Goal: Obtain resource: Obtain resource

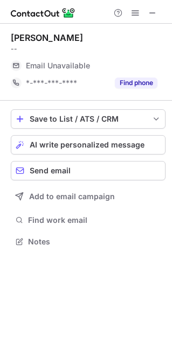
scroll to position [5, 5]
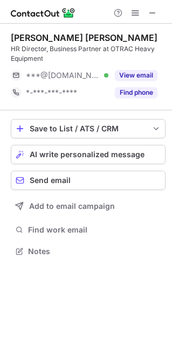
scroll to position [243, 172]
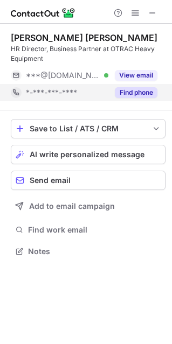
click at [119, 94] on button "Find phone" at bounding box center [136, 92] width 43 height 11
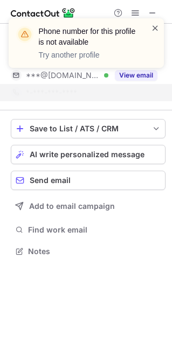
click at [152, 25] on span at bounding box center [155, 28] width 9 height 11
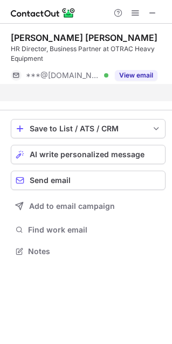
scroll to position [226, 172]
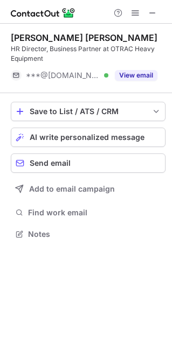
click at [154, 11] on span at bounding box center [152, 13] width 9 height 9
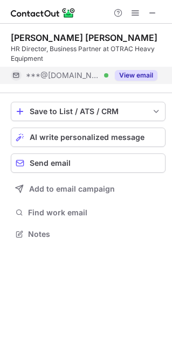
click at [91, 73] on div "***@gmail.com Verified" at bounding box center [67, 76] width 82 height 10
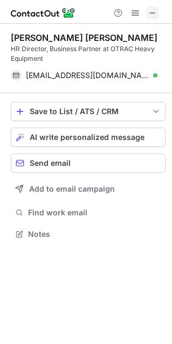
click at [154, 16] on span at bounding box center [152, 13] width 9 height 9
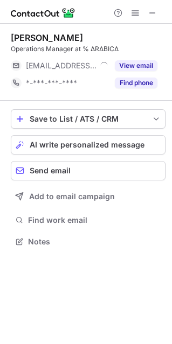
scroll to position [5, 5]
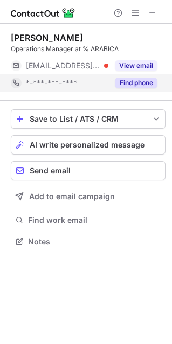
click at [122, 85] on button "Find phone" at bounding box center [136, 83] width 43 height 11
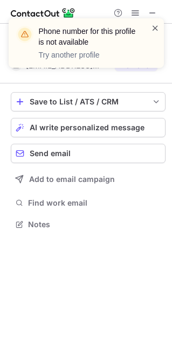
scroll to position [217, 172]
click at [152, 25] on span at bounding box center [155, 28] width 9 height 11
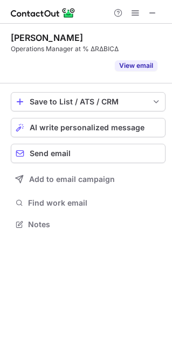
scroll to position [199, 172]
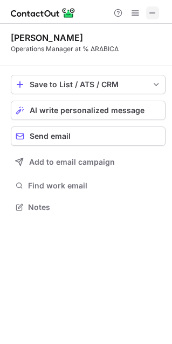
click at [158, 11] on button at bounding box center [152, 12] width 13 height 13
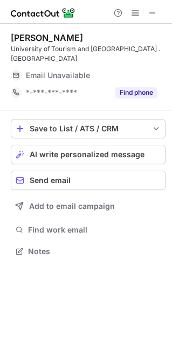
scroll to position [5, 5]
